Goal: Leave review/rating: Leave review/rating

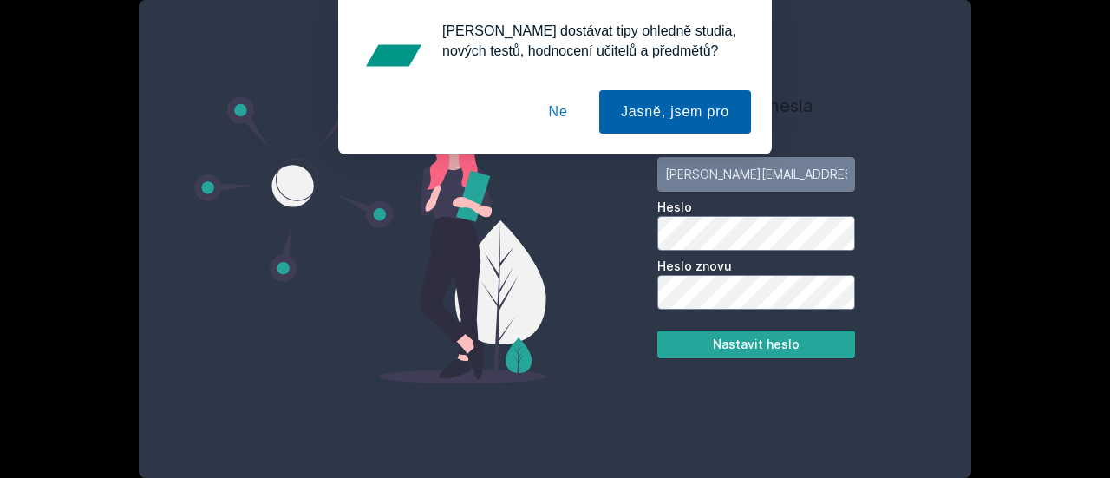
click at [670, 107] on button "Jasně, jsem pro" at bounding box center [675, 111] width 152 height 43
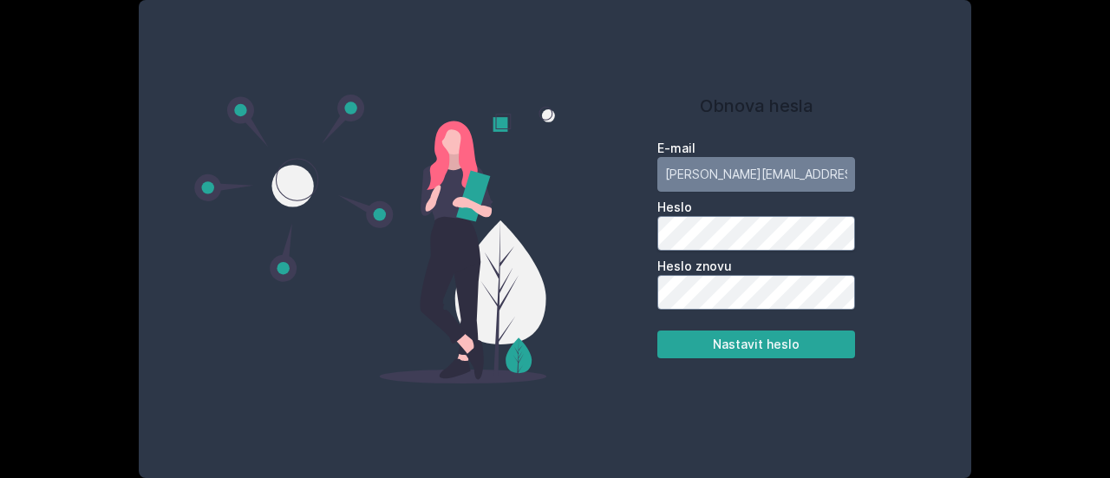
click at [643, 232] on div "E-mail joudal.peta@gmail.com Heslo Heslo znovu Nastavit heslo" at bounding box center [756, 245] width 264 height 225
click at [723, 341] on button "Nastavit heslo" at bounding box center [756, 344] width 198 height 28
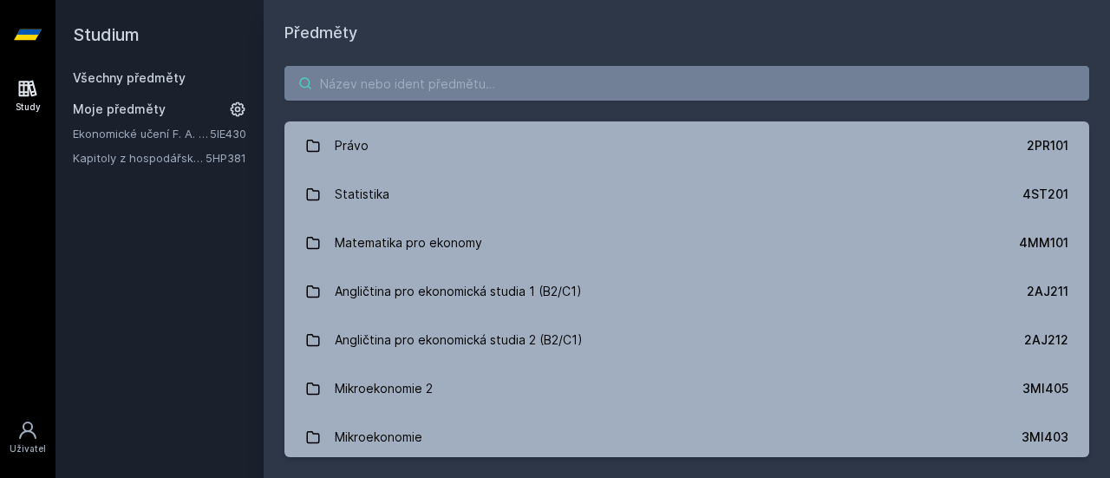
click at [590, 89] on input "search" at bounding box center [686, 83] width 805 height 35
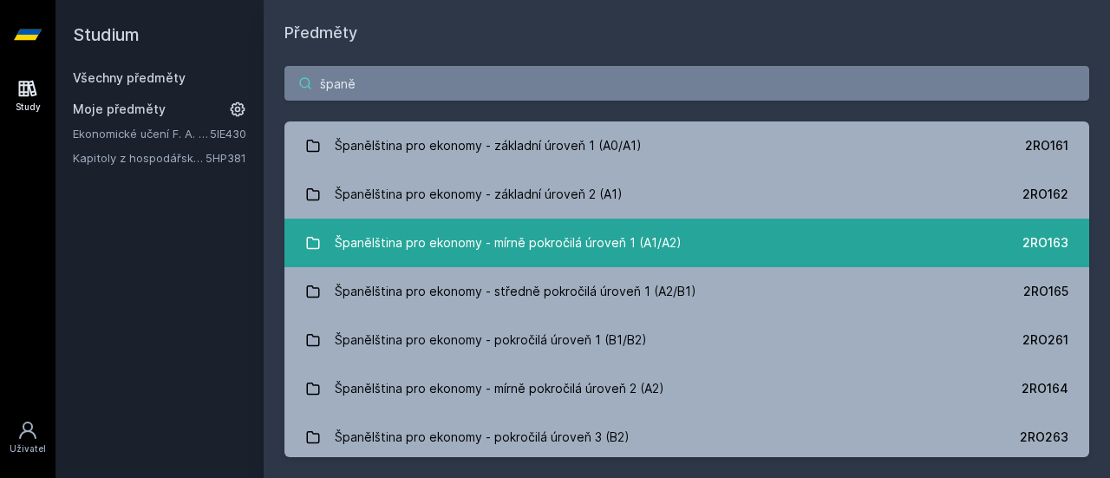
type input "španě"
click at [635, 233] on div "Španělština pro ekonomy - mírně pokročilá úroveň 1 (A1/A2)" at bounding box center [508, 242] width 347 height 35
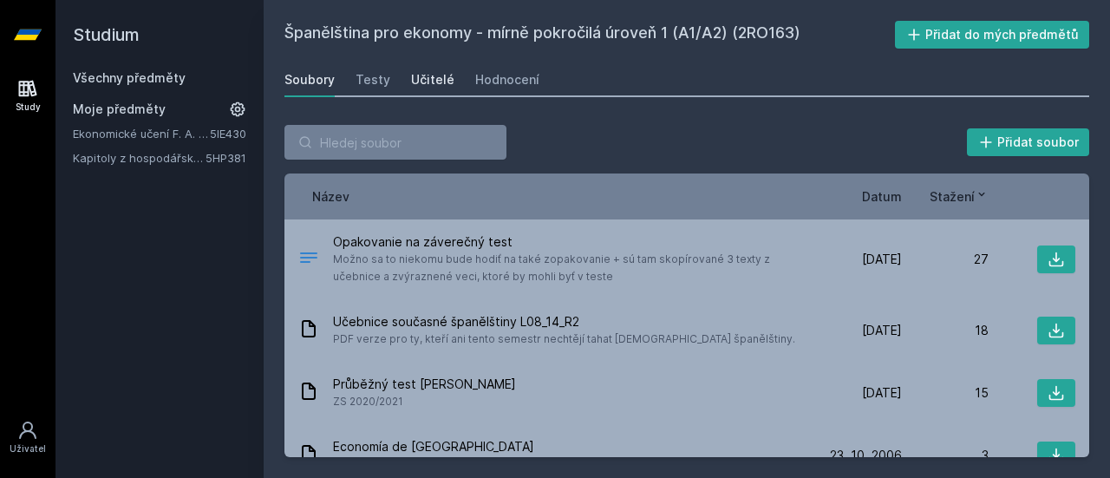
click at [441, 76] on div "Učitelé" at bounding box center [432, 79] width 43 height 17
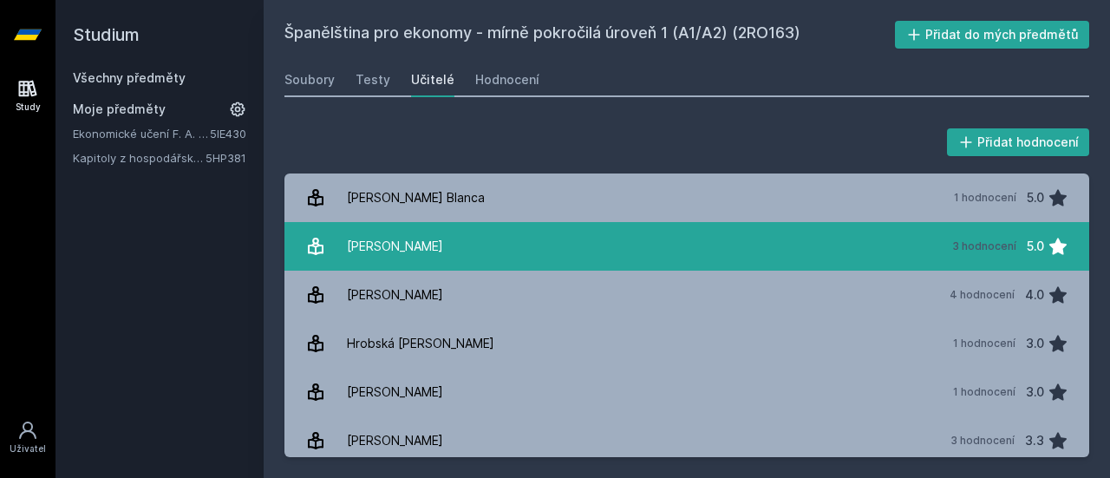
click at [427, 257] on div "[PERSON_NAME]" at bounding box center [395, 246] width 96 height 35
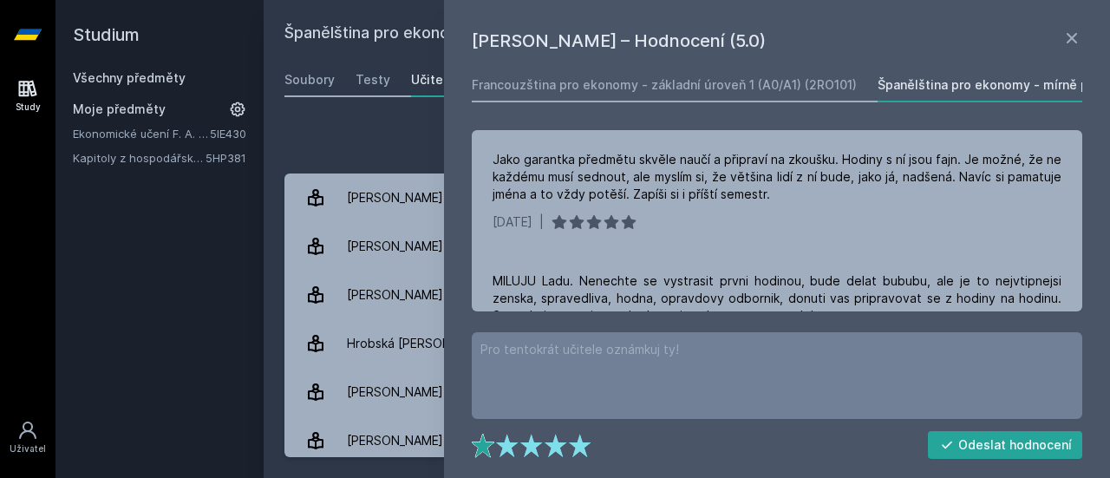
click at [486, 440] on icon at bounding box center [484, 445] width 24 height 24
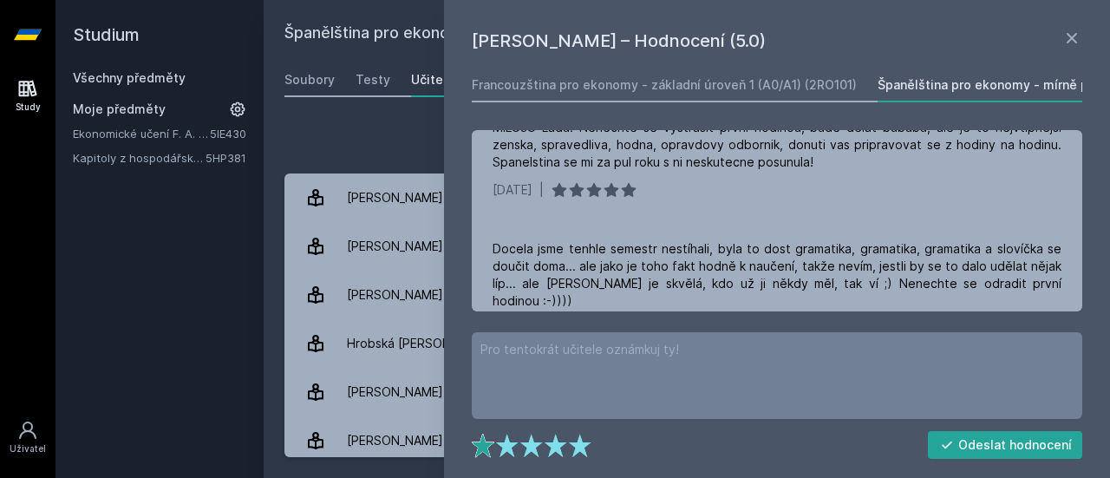
scroll to position [183, 0]
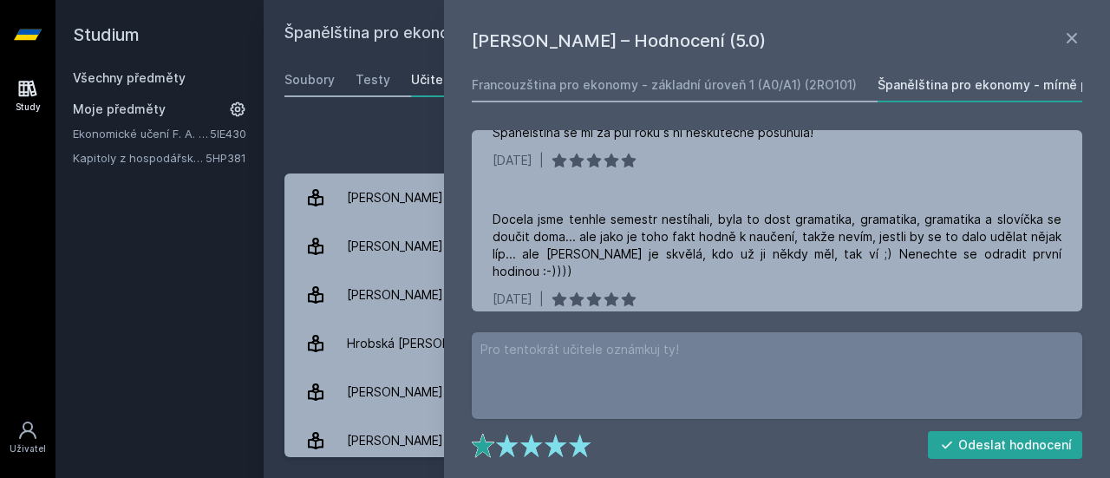
click at [723, 351] on textarea at bounding box center [777, 375] width 610 height 87
click at [1025, 436] on button "Odeslat hodnocení" at bounding box center [1005, 445] width 155 height 28
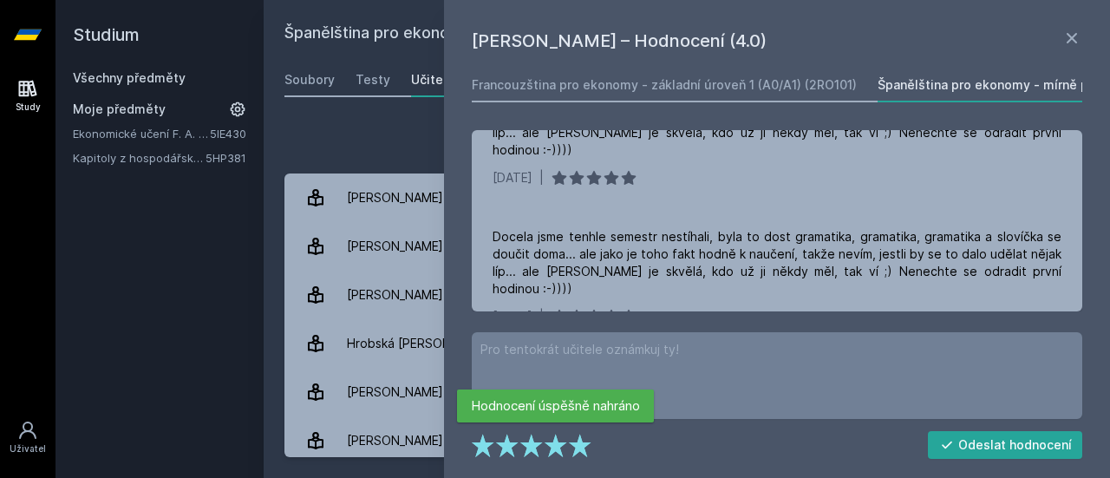
scroll to position [0, 0]
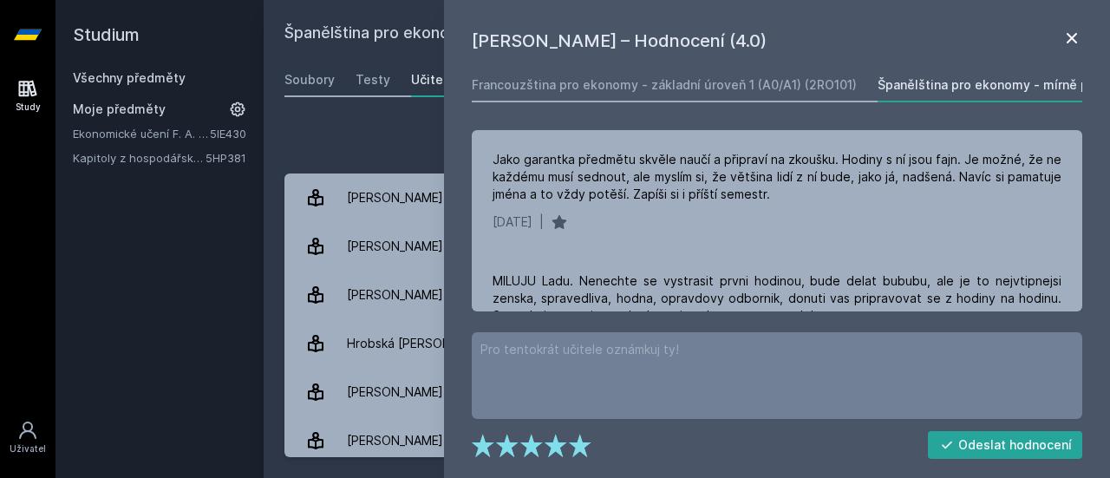
click at [1067, 47] on icon at bounding box center [1071, 38] width 21 height 21
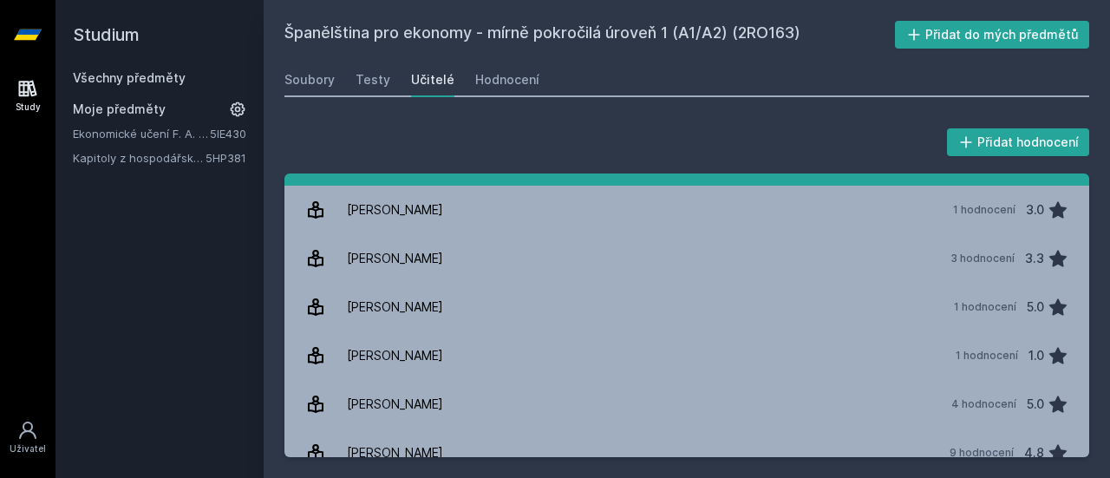
scroll to position [201, 0]
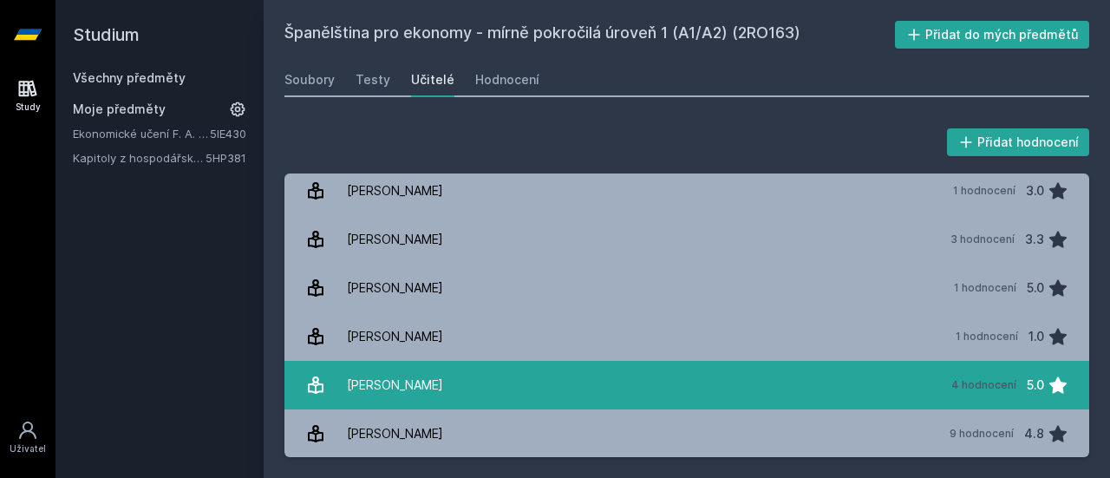
click at [584, 377] on link "[PERSON_NAME] 4 hodnocení 5.0" at bounding box center [686, 385] width 805 height 49
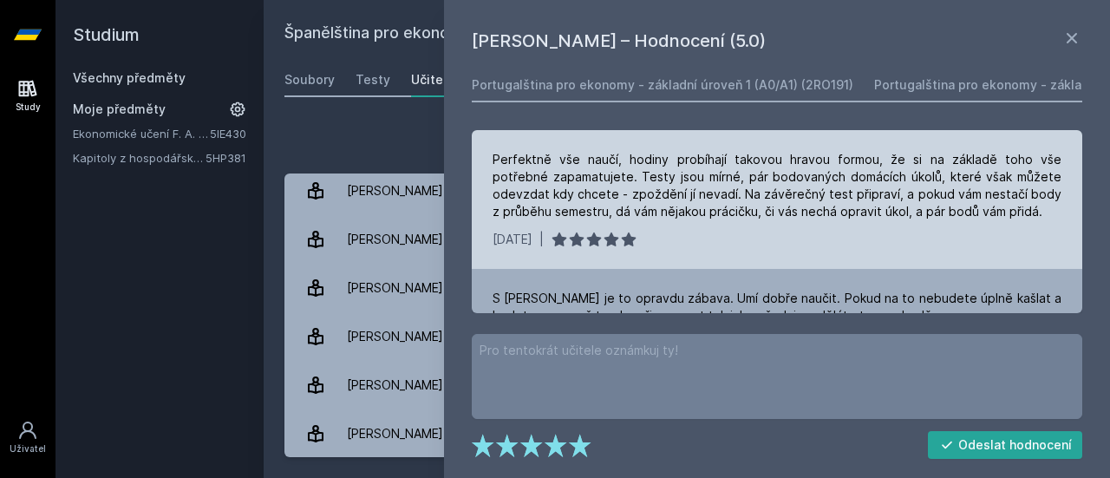
scroll to position [250, 0]
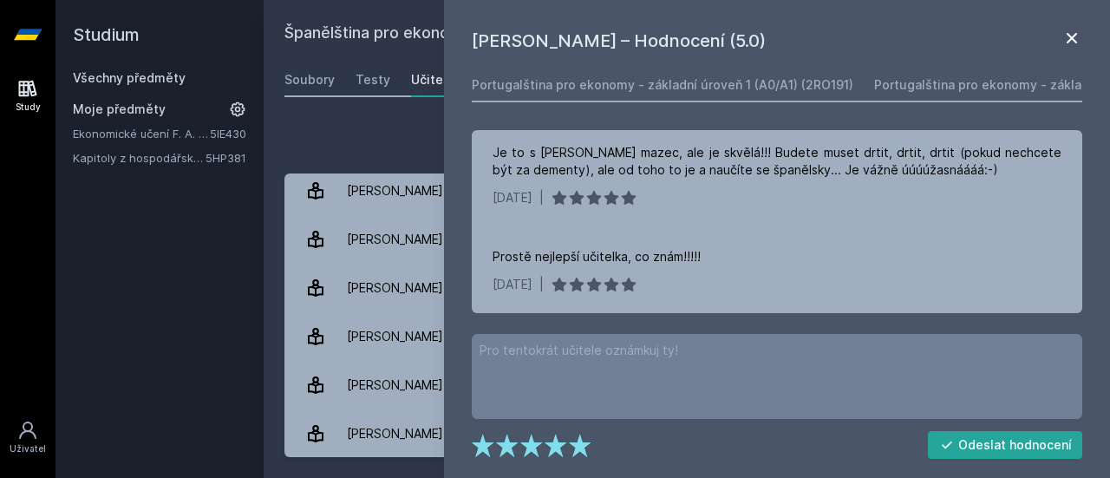
click at [1065, 36] on icon at bounding box center [1071, 38] width 21 height 21
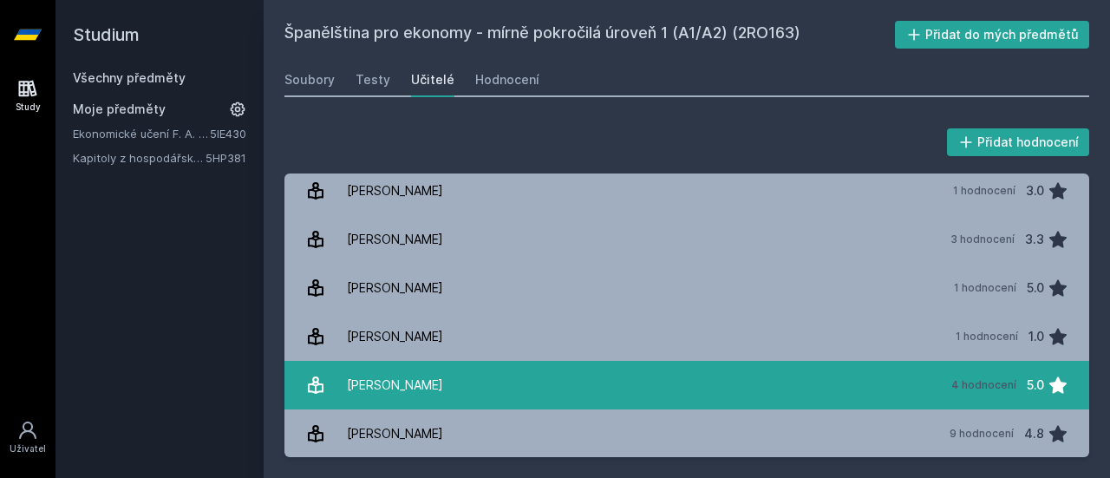
click at [1027, 388] on div "5.0" at bounding box center [1035, 385] width 17 height 35
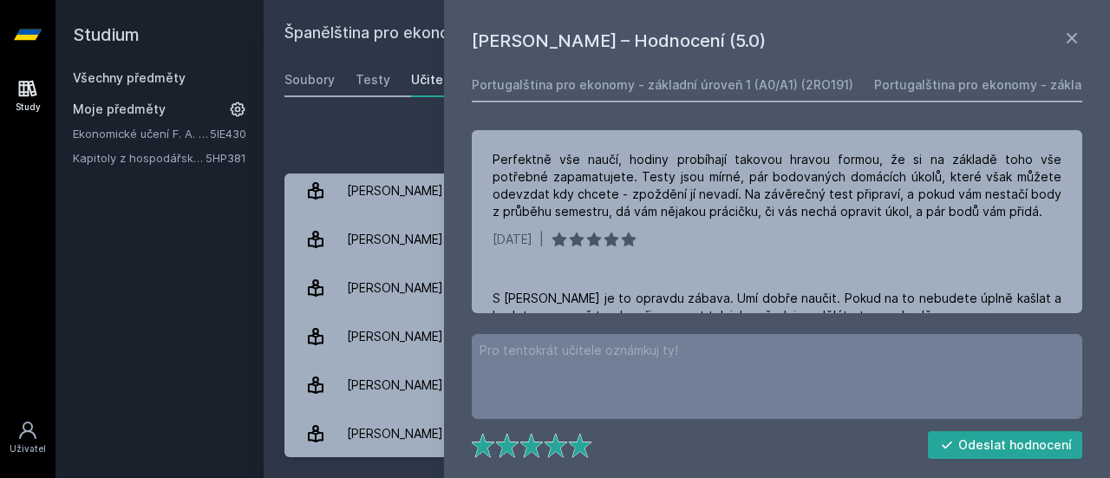
click at [578, 440] on polygon at bounding box center [580, 445] width 22 height 23
click at [964, 436] on button "Odeslat hodnocení" at bounding box center [1005, 445] width 155 height 28
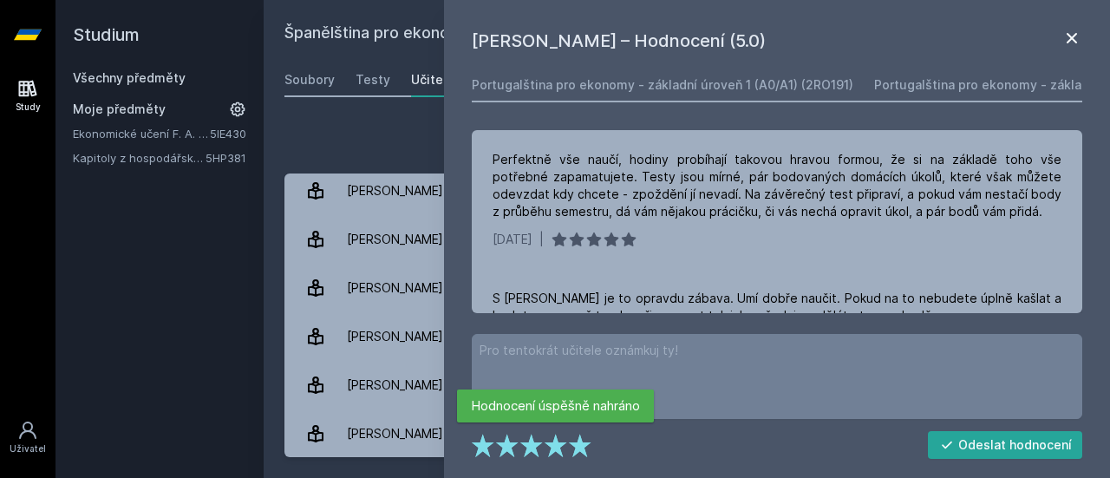
click at [1069, 46] on icon at bounding box center [1071, 38] width 21 height 21
